Goal: Transaction & Acquisition: Download file/media

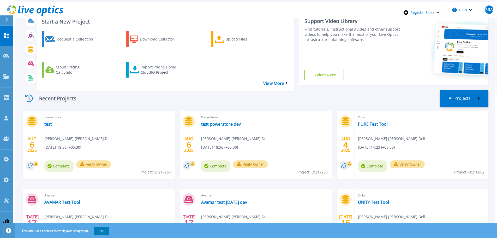
scroll to position [26, 0]
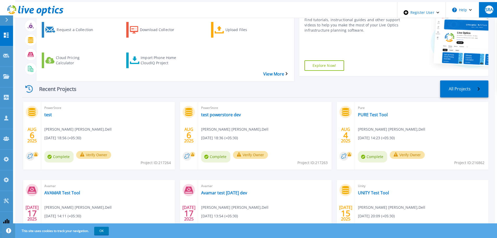
click at [490, 8] on span "SRA" at bounding box center [490, 10] width 8 height 4
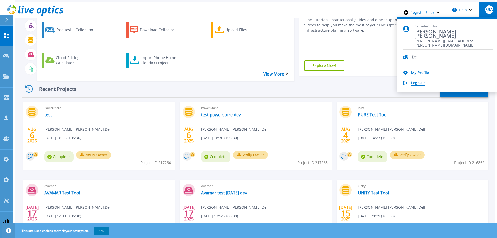
click at [425, 81] on link "Log Out" at bounding box center [419, 83] width 14 height 5
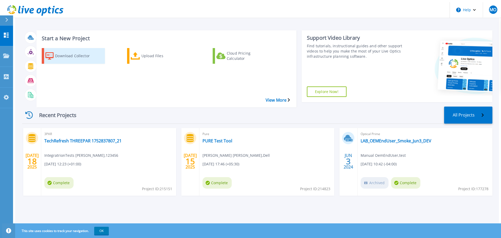
click at [73, 55] on div "Download Collector" at bounding box center [76, 55] width 42 height 13
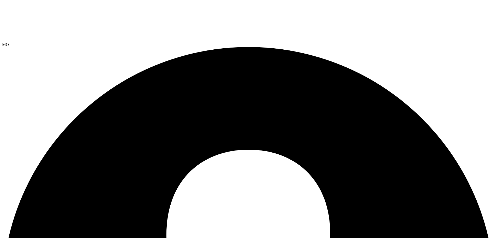
click at [490, 42] on div "MO" at bounding box center [248, 44] width 493 height 5
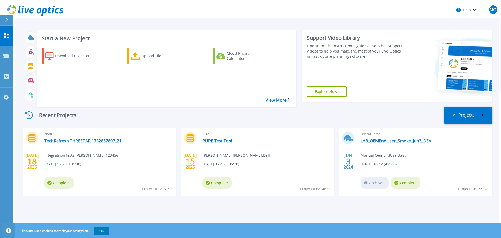
click at [40, 62] on div "Download Collector Upload Files Cloud Pricing Calculator" at bounding box center [166, 74] width 256 height 61
click at [493, 8] on span "MO" at bounding box center [493, 10] width 7 height 4
click at [60, 56] on div "Download Collector" at bounding box center [76, 55] width 42 height 13
